Goal: Transaction & Acquisition: Download file/media

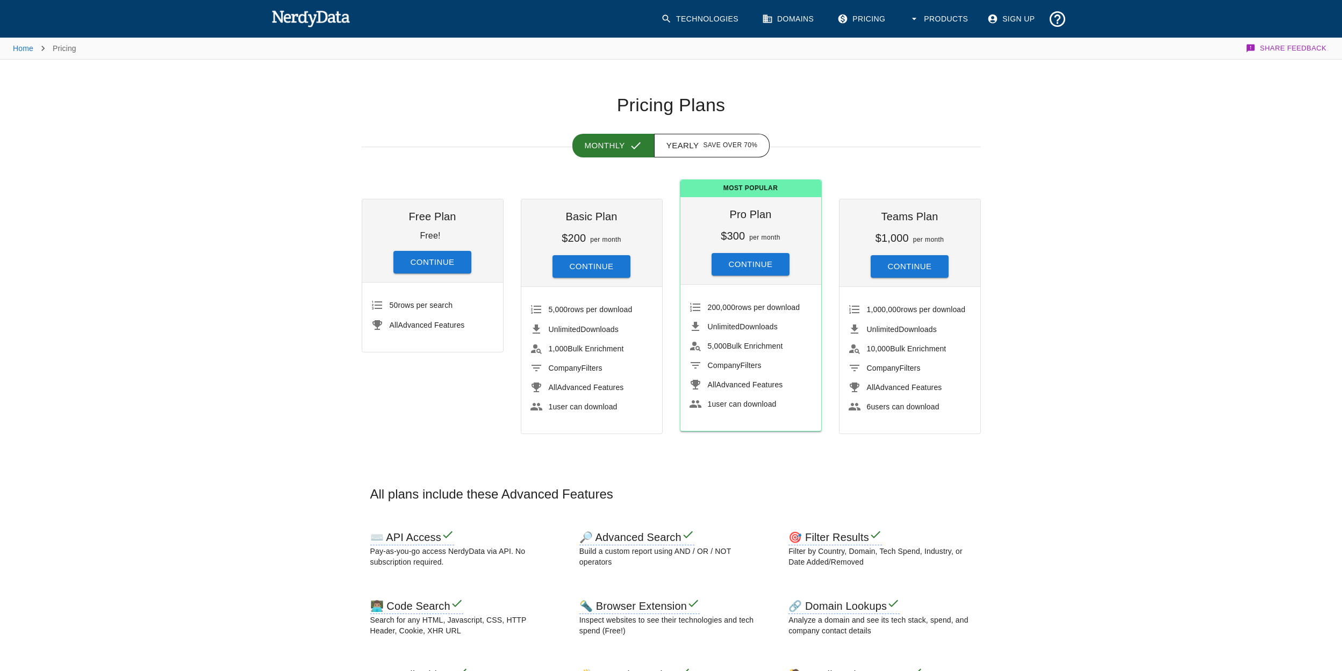
drag, startPoint x: 432, startPoint y: 267, endPoint x: 433, endPoint y: 261, distance: 5.5
click at [432, 265] on button "Continue" at bounding box center [432, 262] width 78 height 23
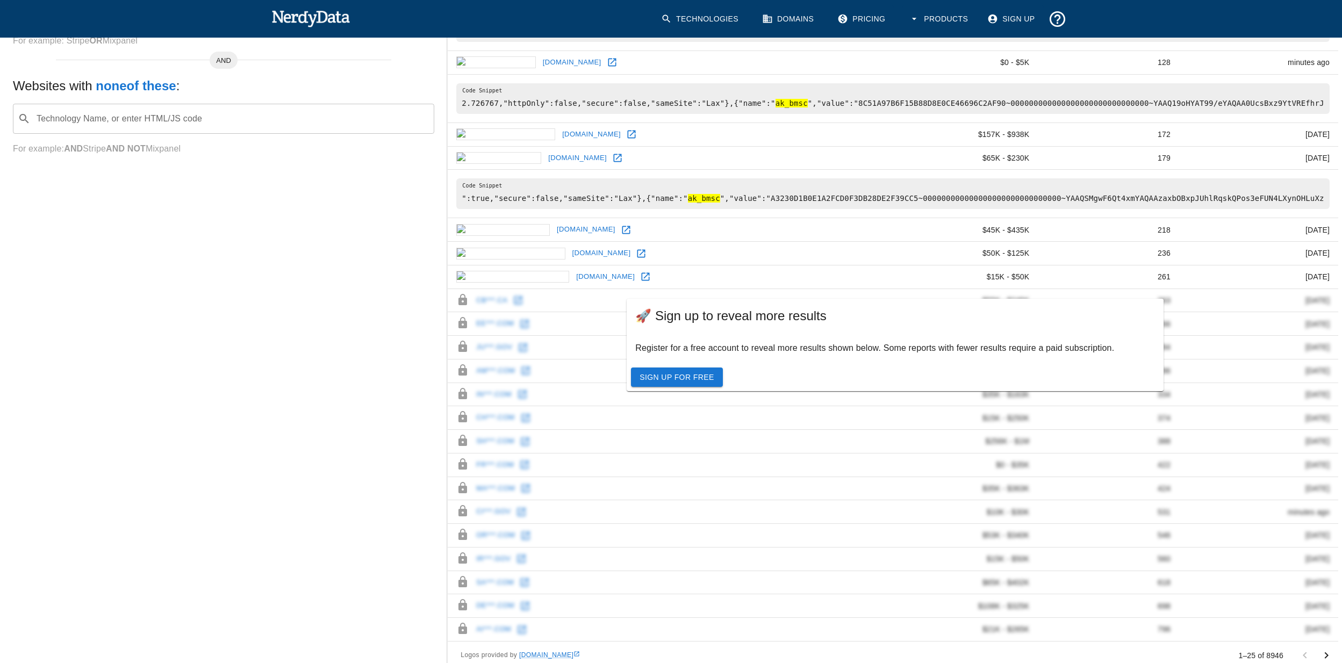
scroll to position [387, 0]
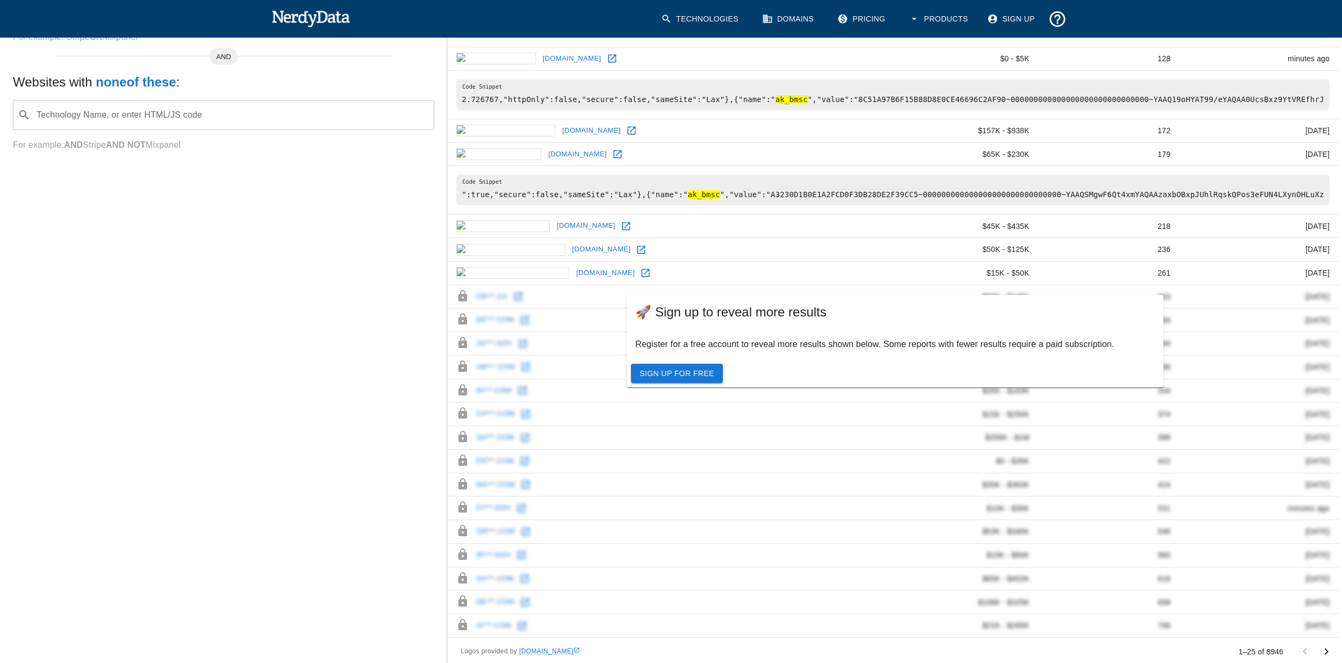
click at [691, 375] on link "Sign Up For Free" at bounding box center [676, 374] width 91 height 20
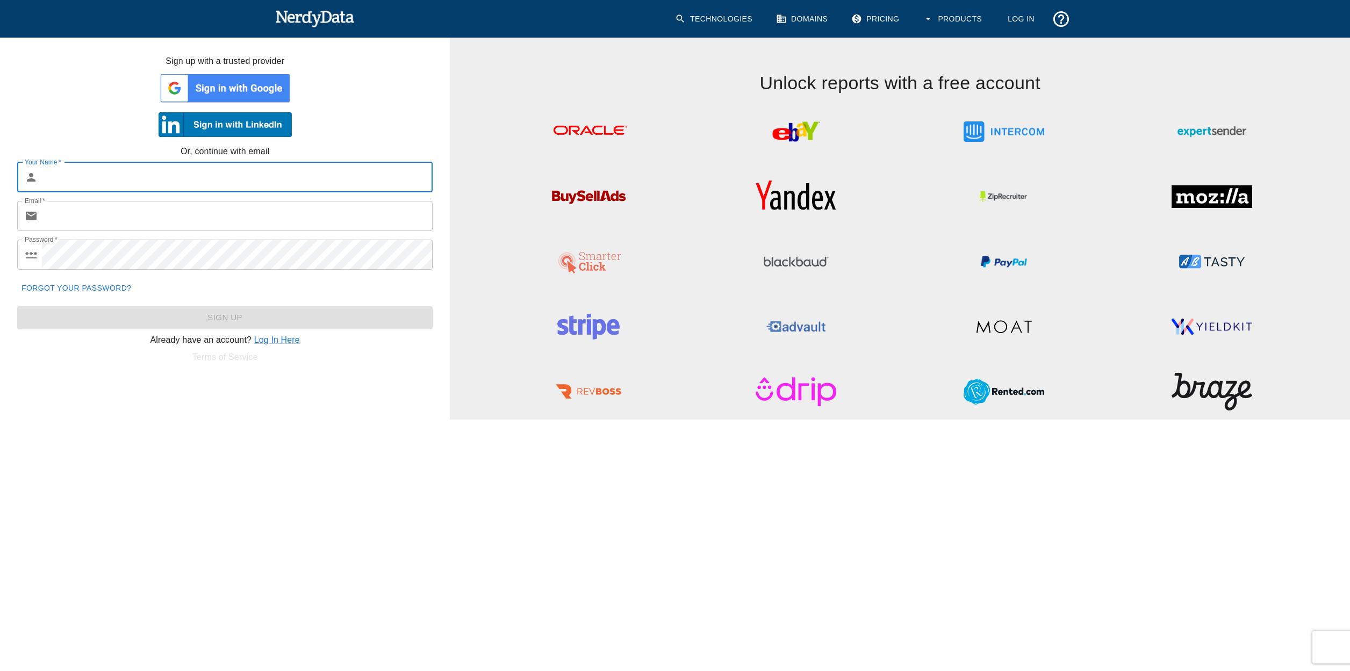
click at [962, 21] on button "Products" at bounding box center [953, 18] width 74 height 27
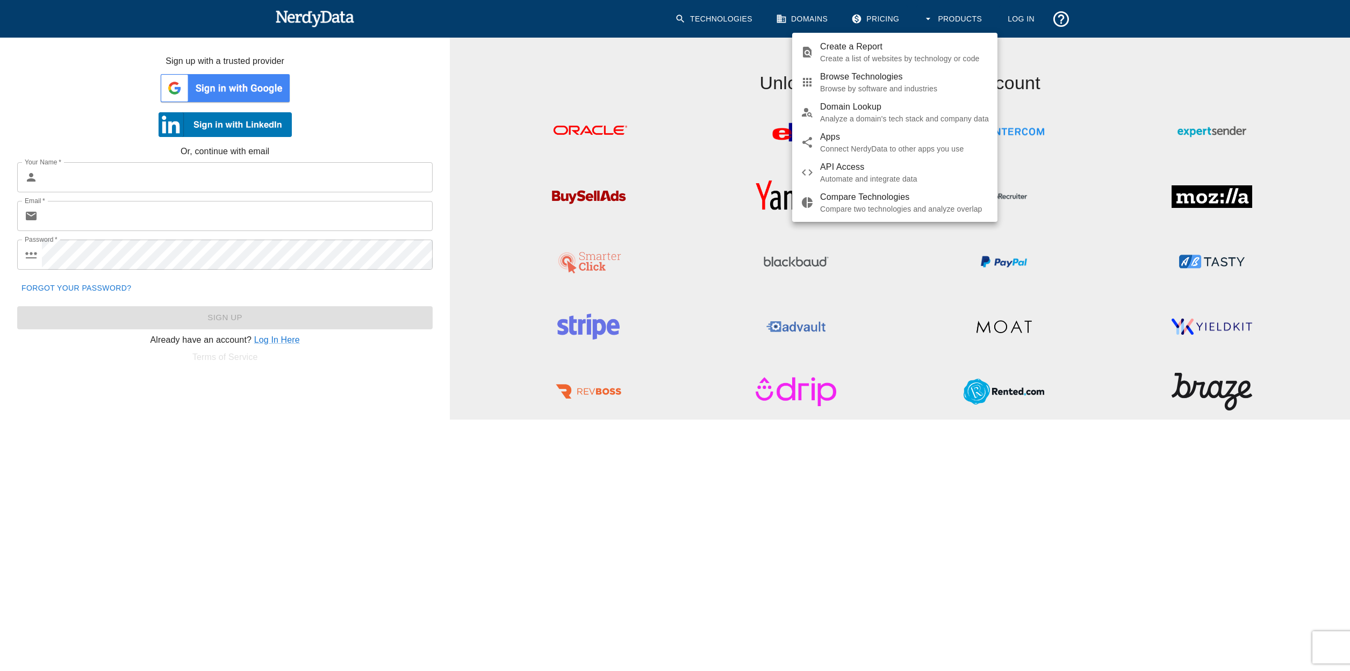
click at [866, 83] on span "Browse Technologies" at bounding box center [904, 76] width 169 height 13
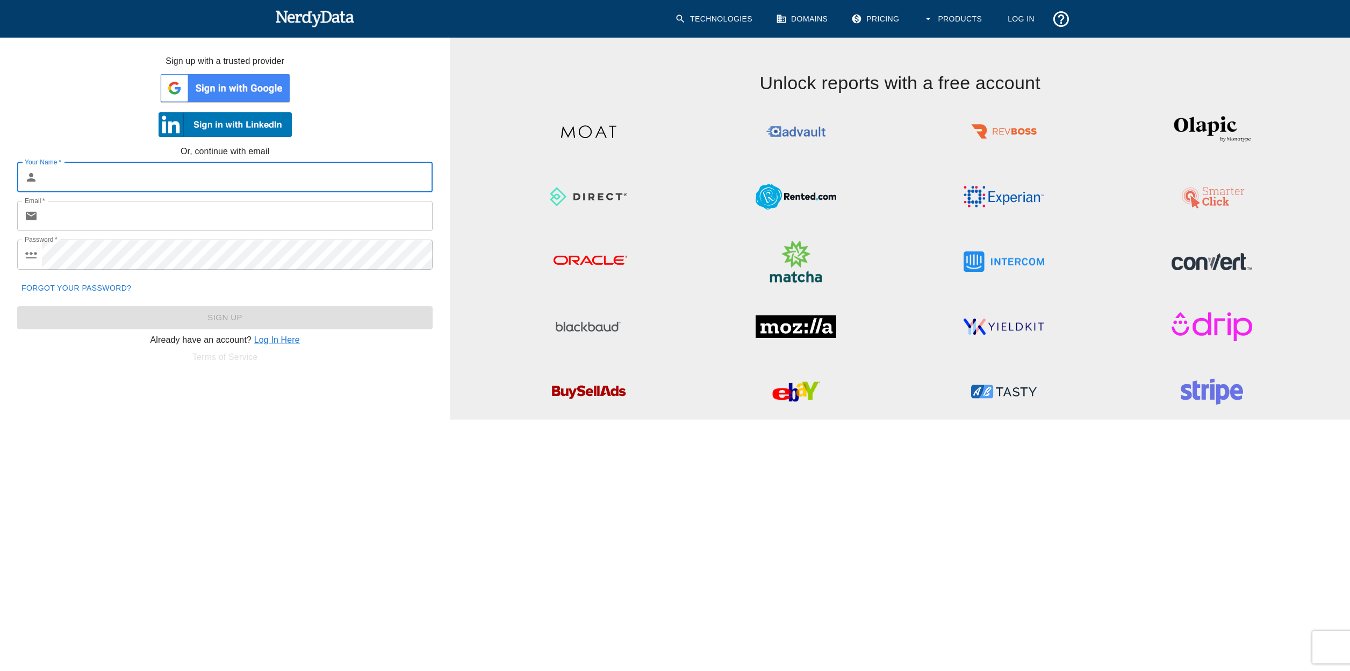
click at [720, 20] on link "Technologies" at bounding box center [714, 18] width 92 height 27
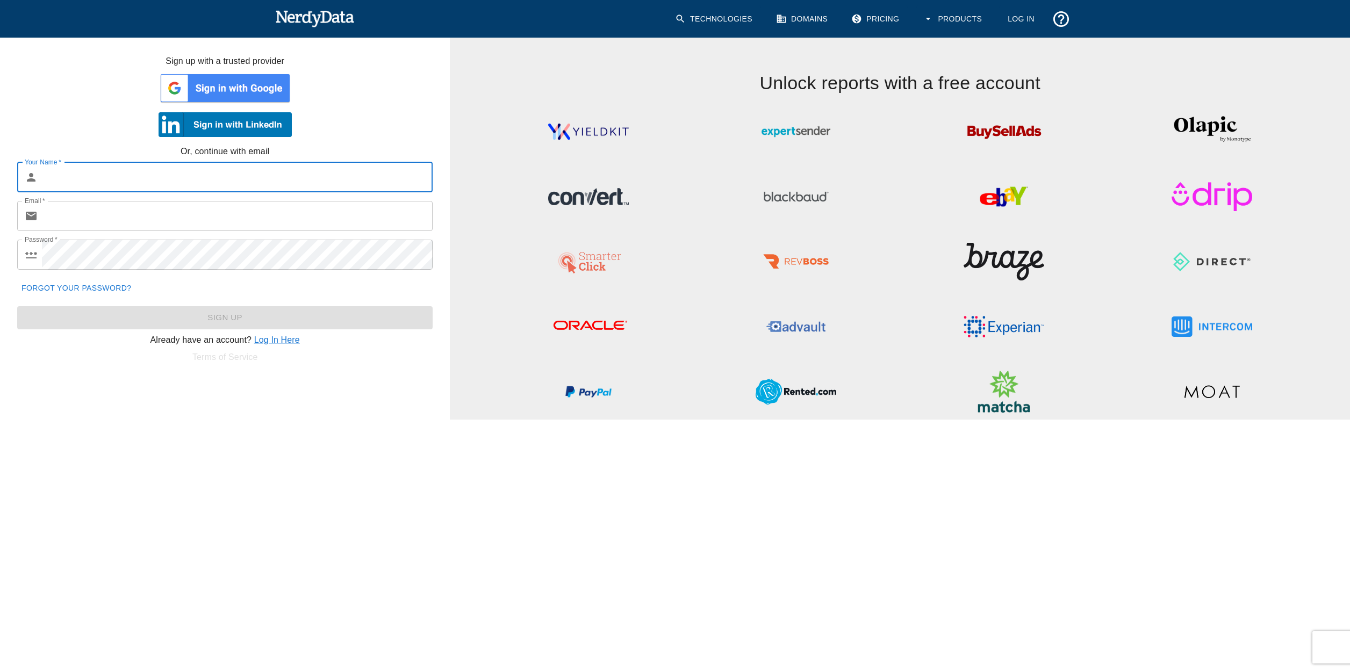
click at [717, 19] on link "Technologies" at bounding box center [714, 18] width 92 height 27
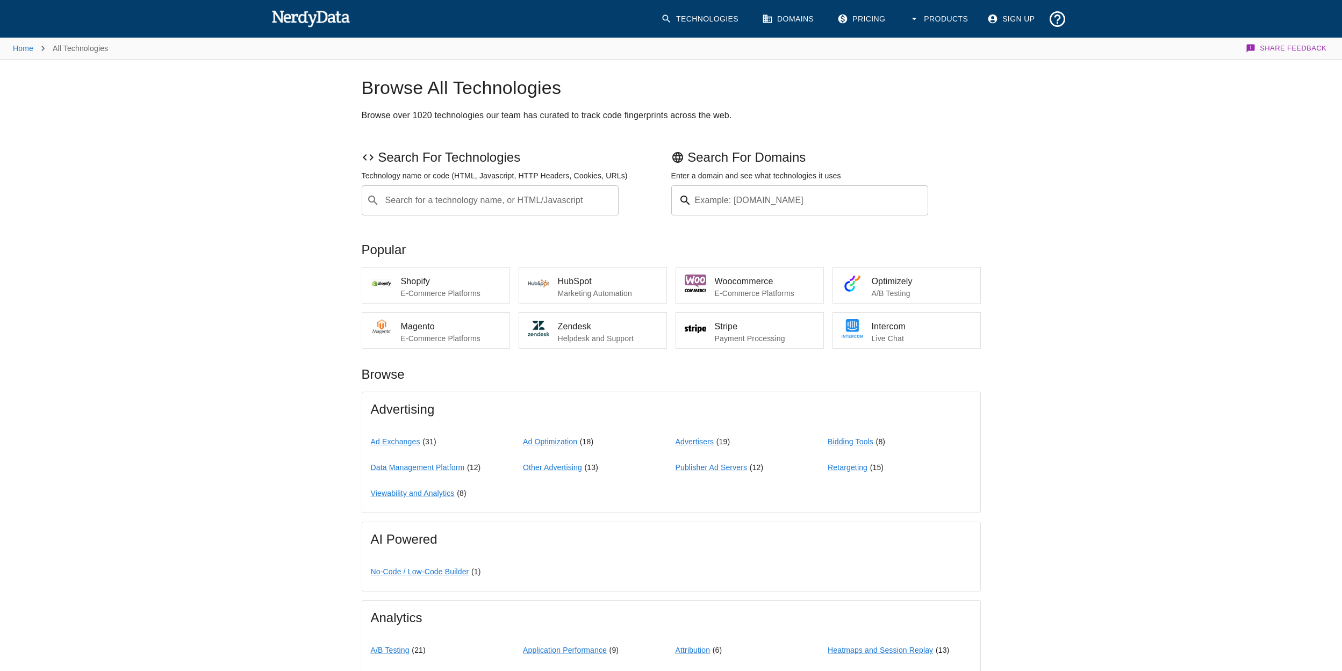
click at [793, 19] on link "Domains" at bounding box center [788, 18] width 67 height 27
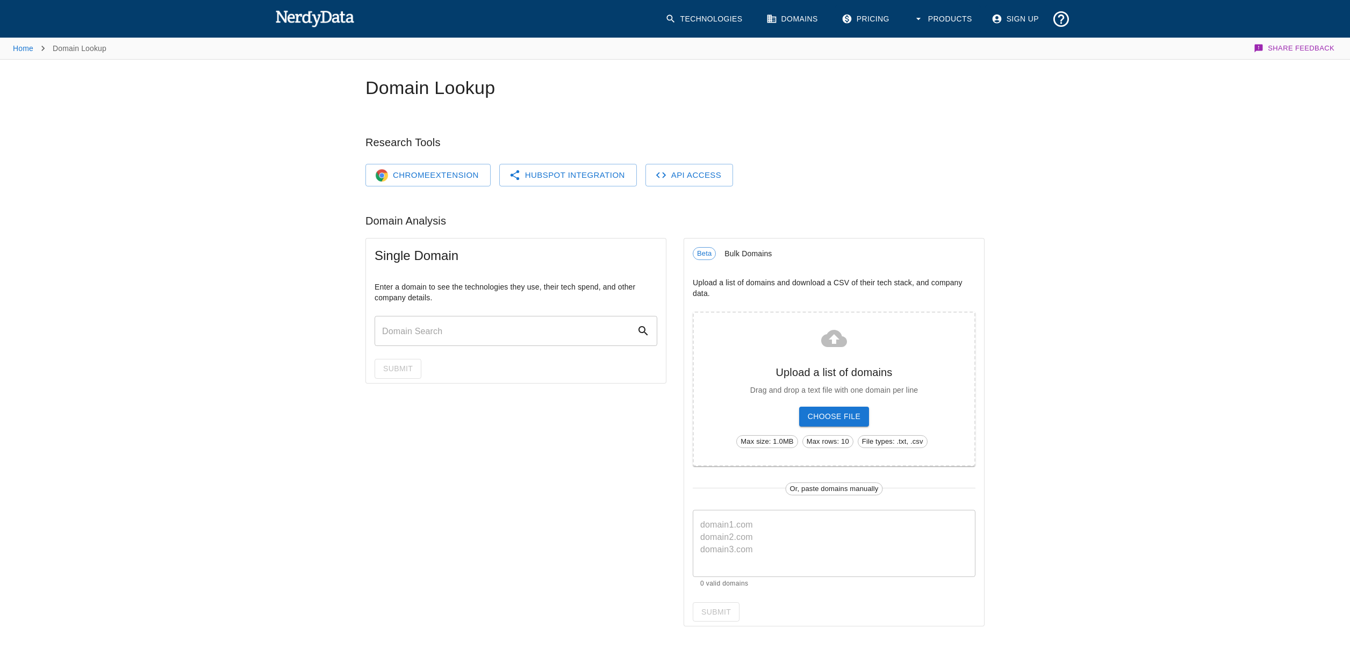
click at [420, 173] on link "Chrome Extension" at bounding box center [427, 175] width 125 height 23
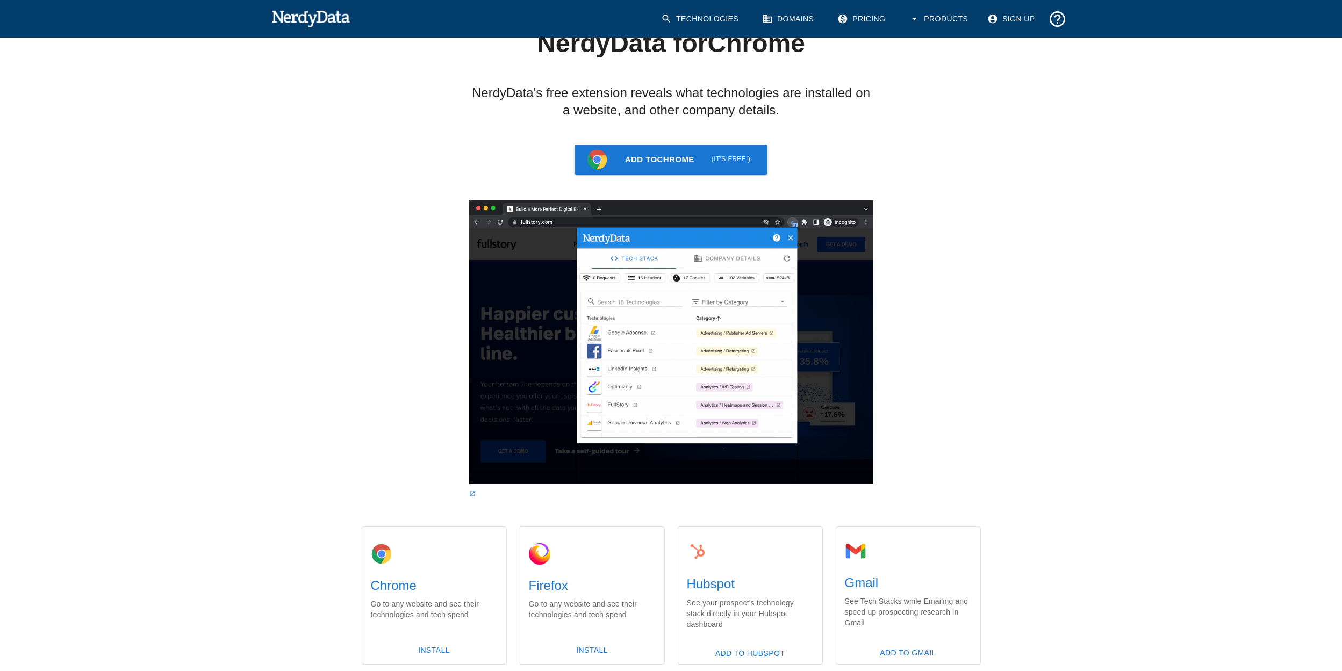
scroll to position [161, 0]
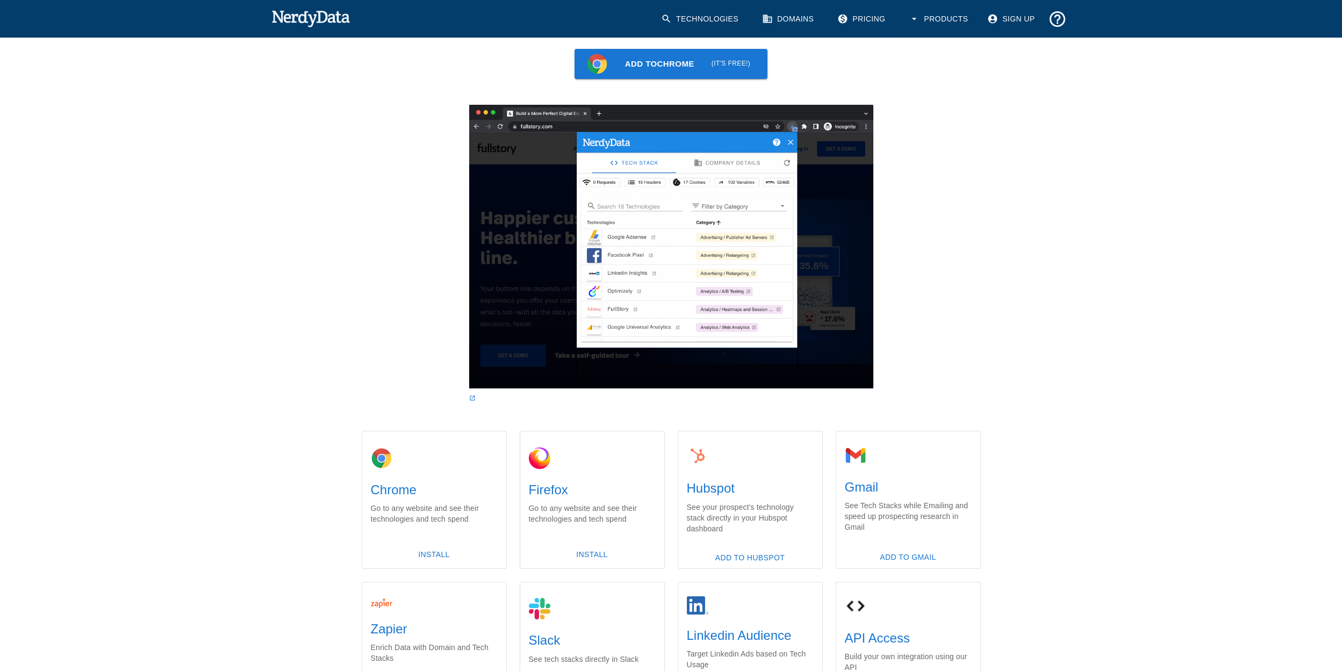
click at [680, 237] on img at bounding box center [671, 247] width 404 height 284
